Goal: Transaction & Acquisition: Purchase product/service

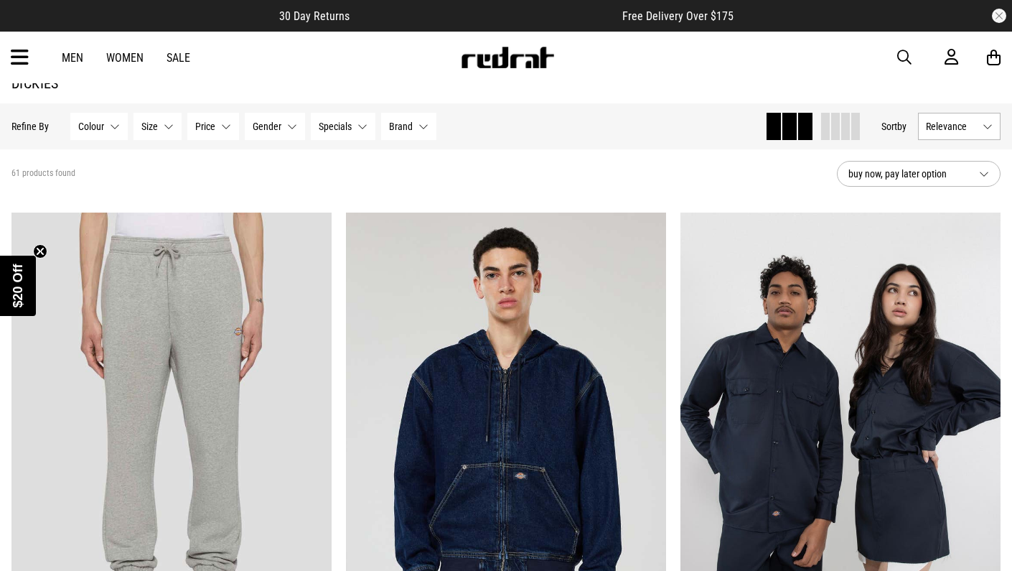
click at [79, 60] on link "Men" at bounding box center [73, 58] width 22 height 14
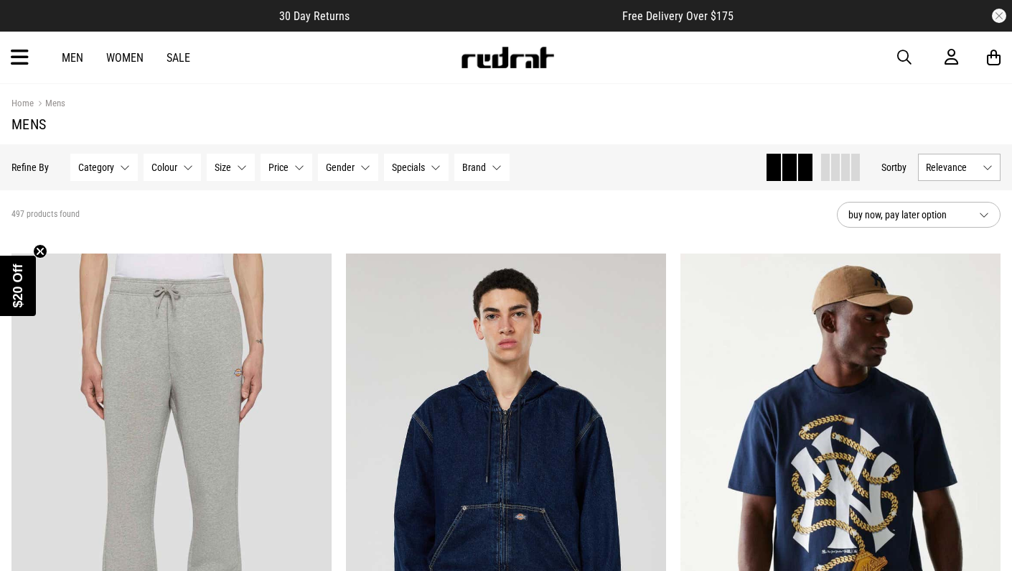
click at [112, 173] on button "Category None selected" at bounding box center [103, 167] width 67 height 27
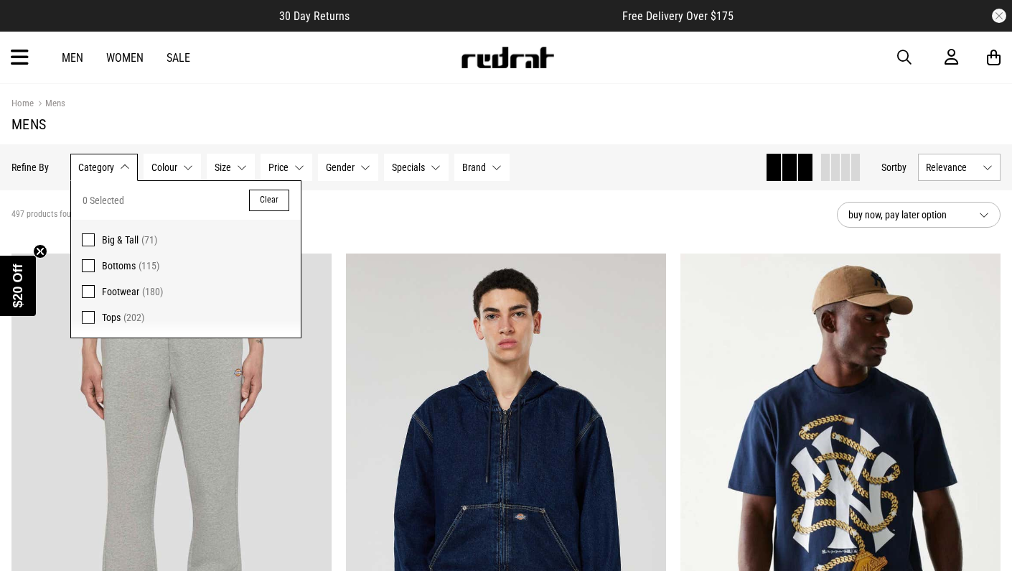
click at [85, 314] on span at bounding box center [88, 317] width 13 height 13
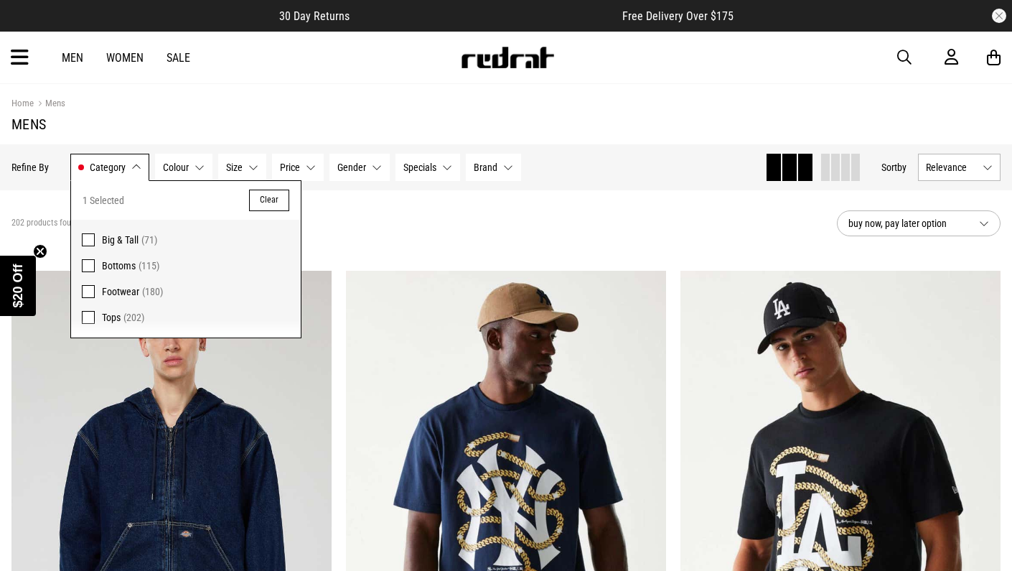
click at [598, 233] on div "202 products found Active Filters Tops Clear" at bounding box center [418, 223] width 814 height 43
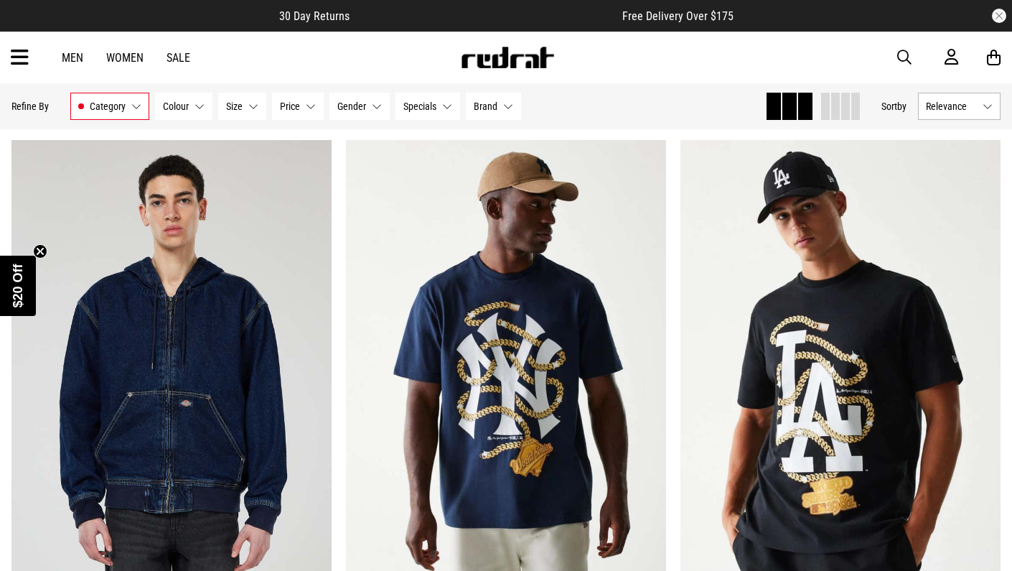
scroll to position [126, 0]
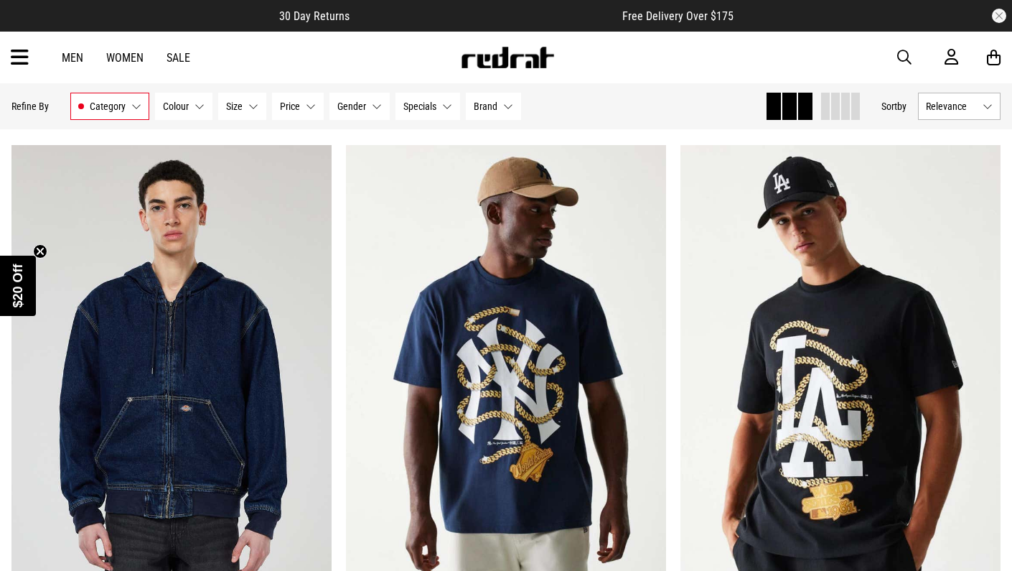
click at [964, 111] on span "Relevance" at bounding box center [951, 105] width 51 height 11
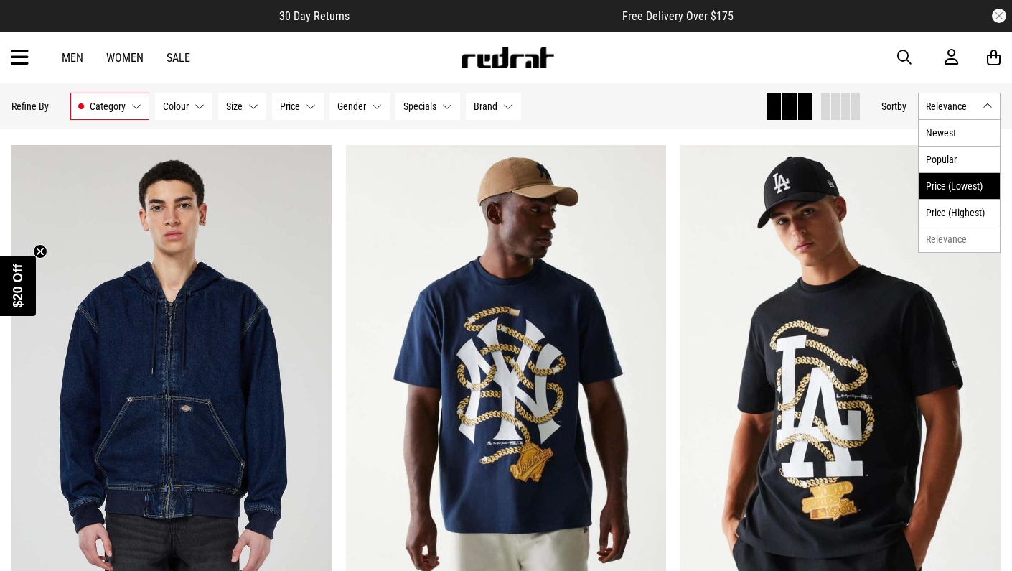
click at [947, 183] on li "Price (Lowest)" at bounding box center [959, 185] width 81 height 27
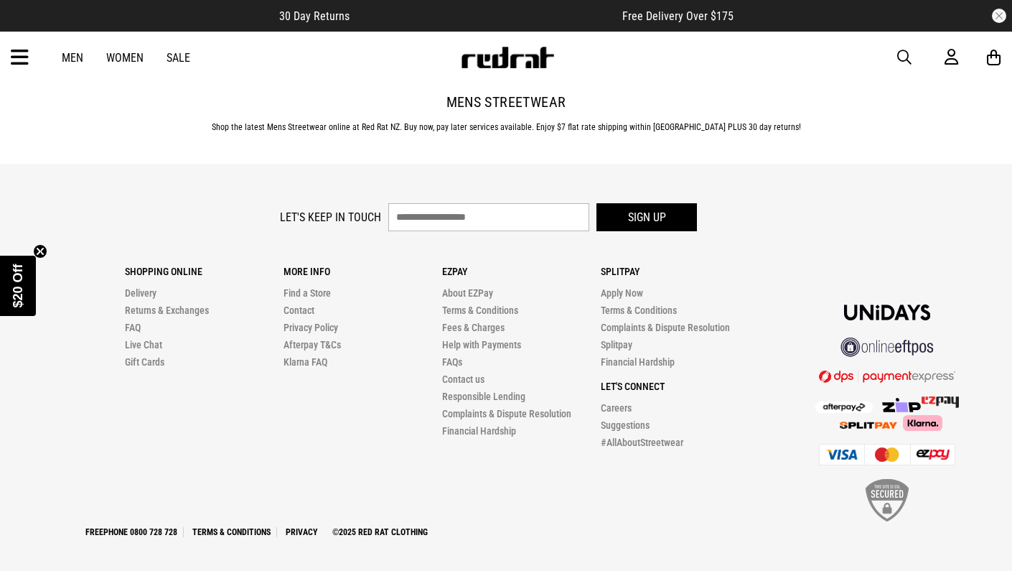
scroll to position [4673, 0]
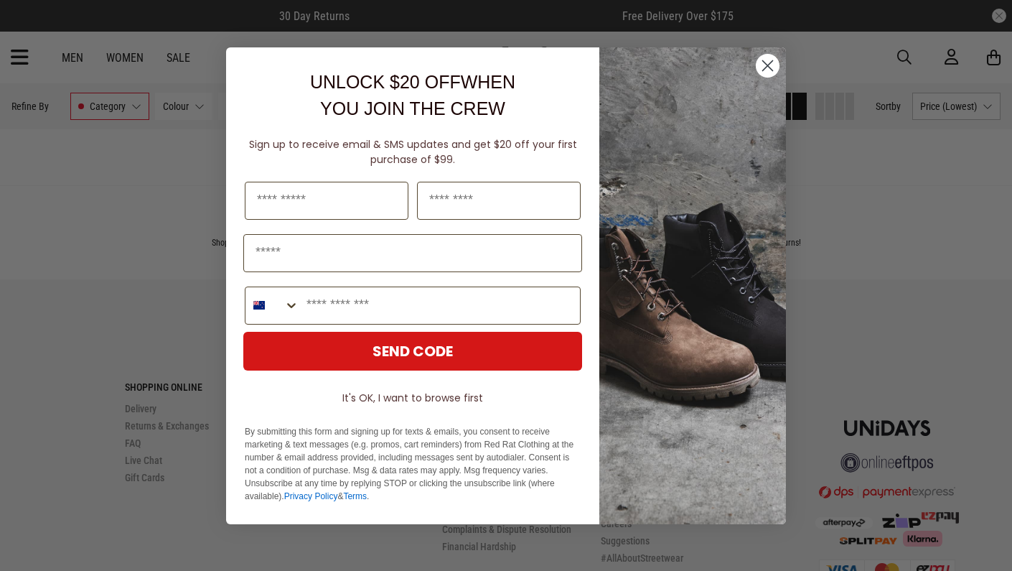
click at [768, 65] on icon "Close dialog" at bounding box center [768, 65] width 10 height 10
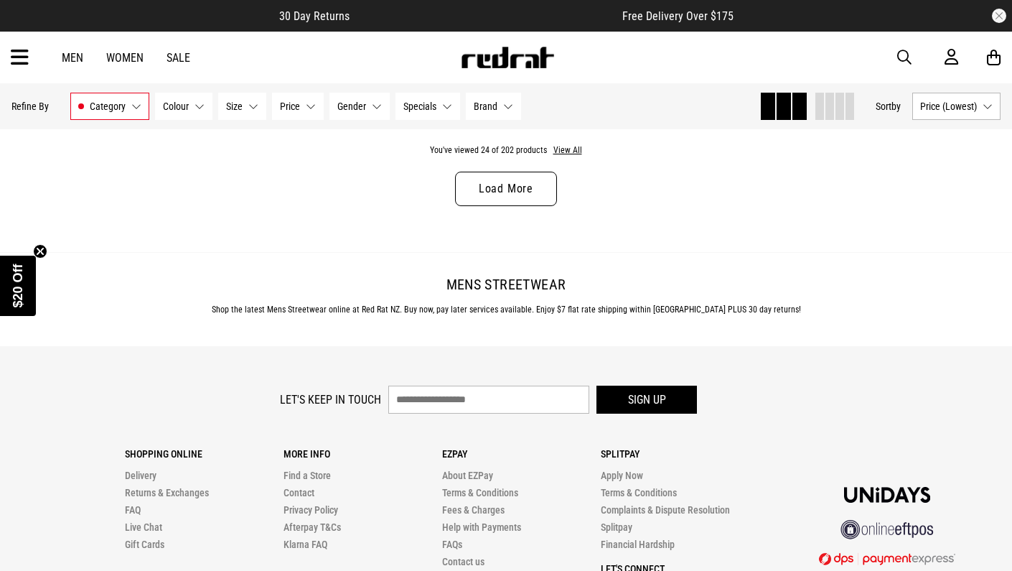
scroll to position [4591, 0]
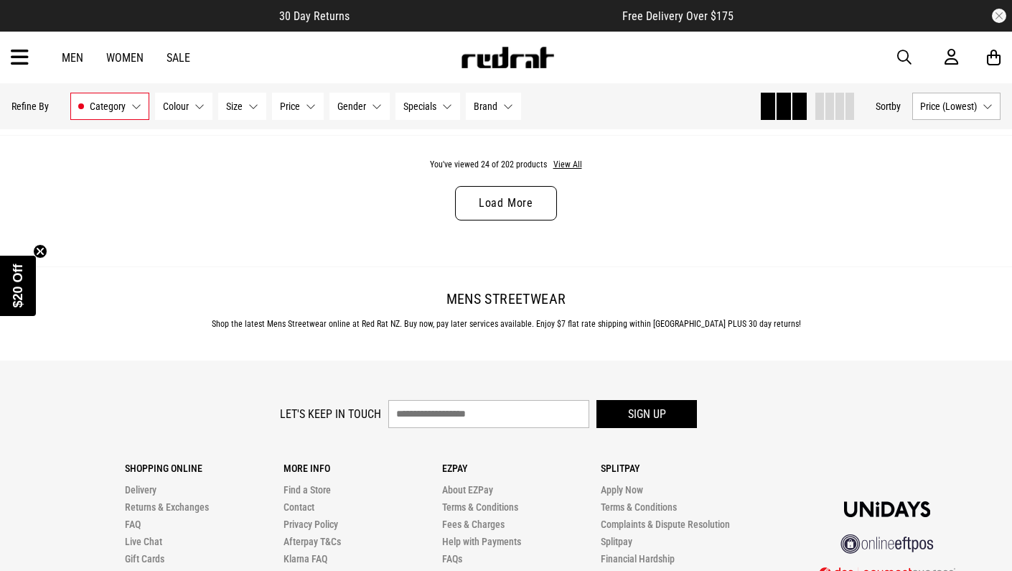
click at [502, 218] on link "Load More" at bounding box center [506, 203] width 102 height 34
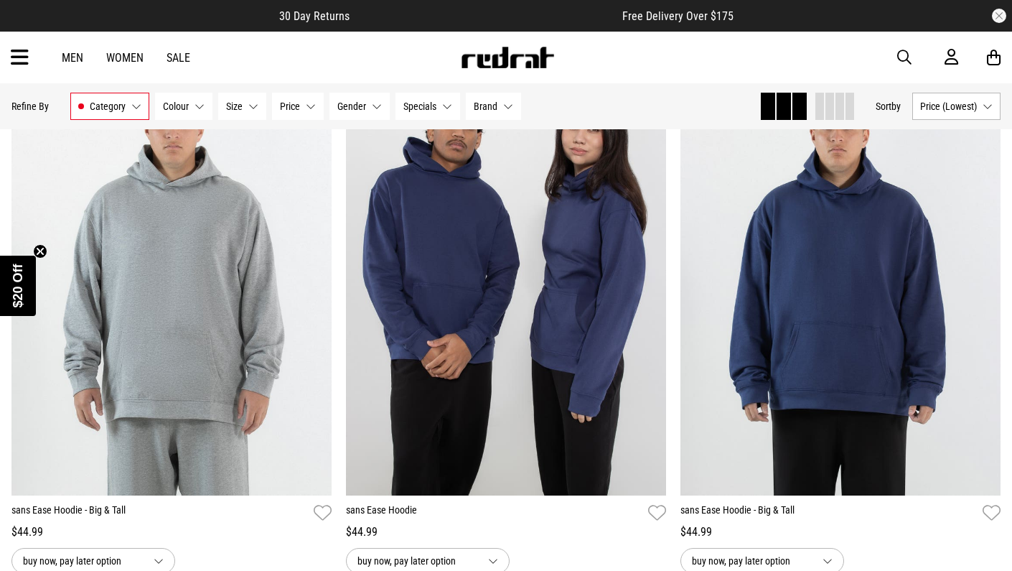
scroll to position [8018, 0]
